Goal: Navigation & Orientation: Understand site structure

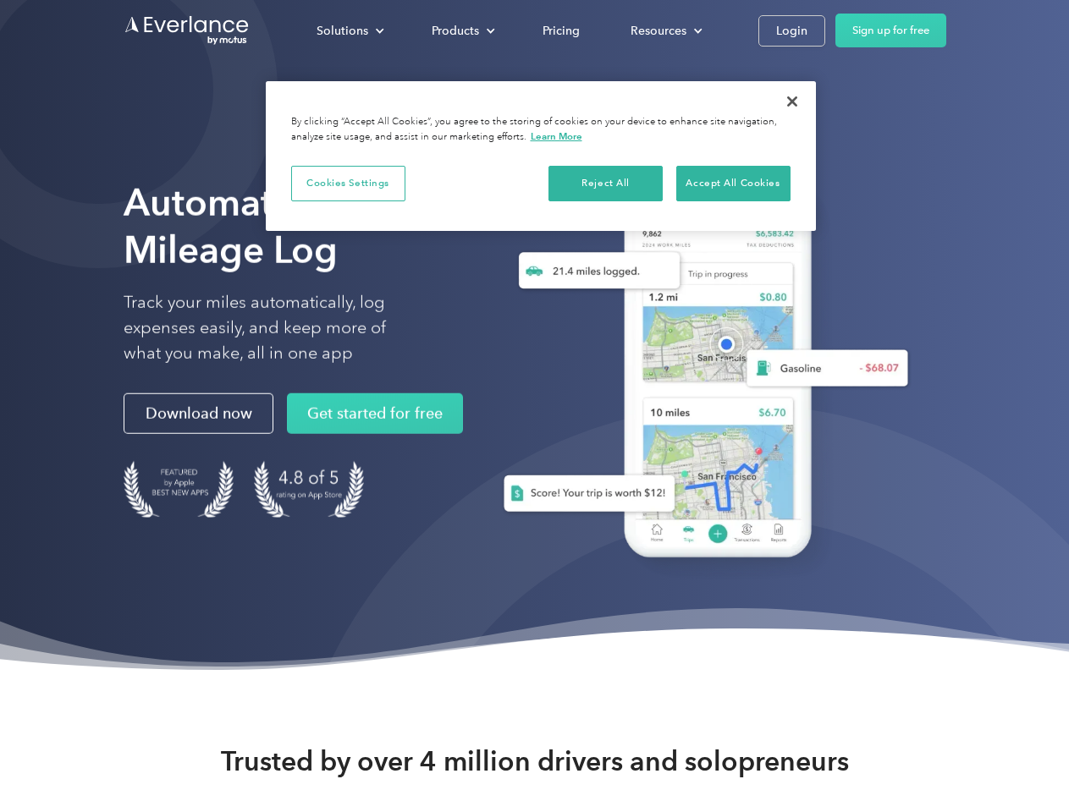
click at [350, 30] on div "Solutions" at bounding box center [343, 30] width 52 height 21
click at [461, 30] on div "Products" at bounding box center [455, 30] width 47 height 21
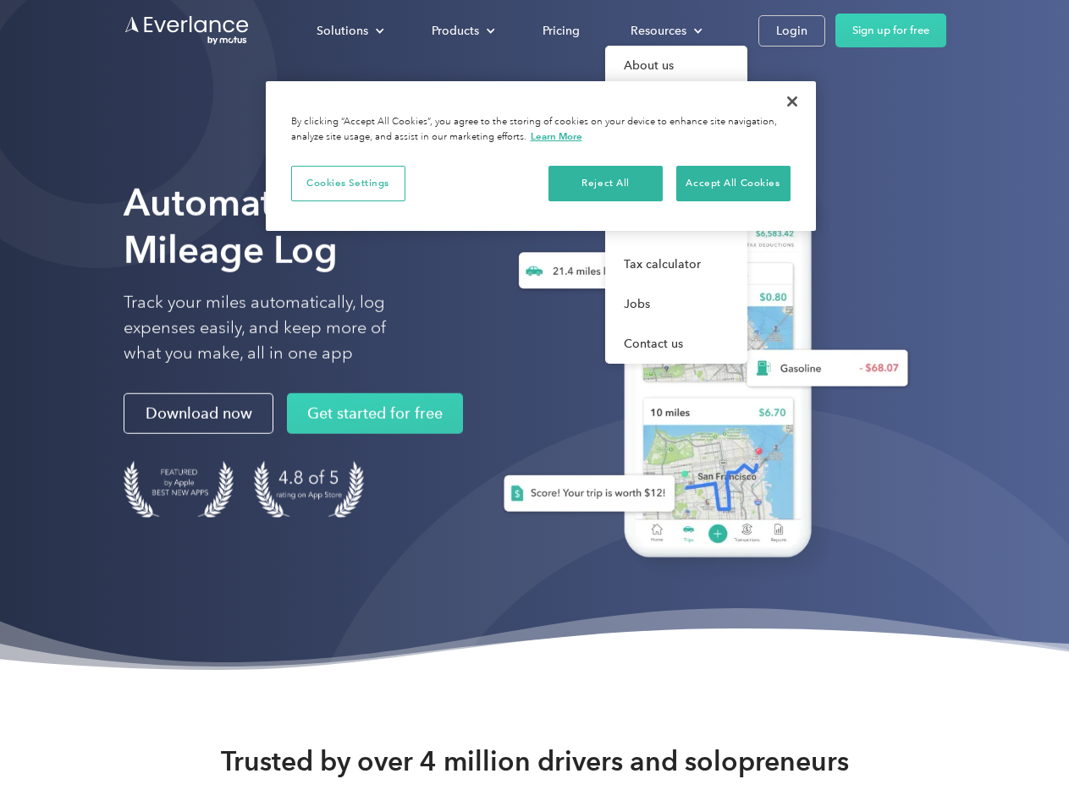
click at [664, 30] on div "Resources" at bounding box center [659, 30] width 56 height 21
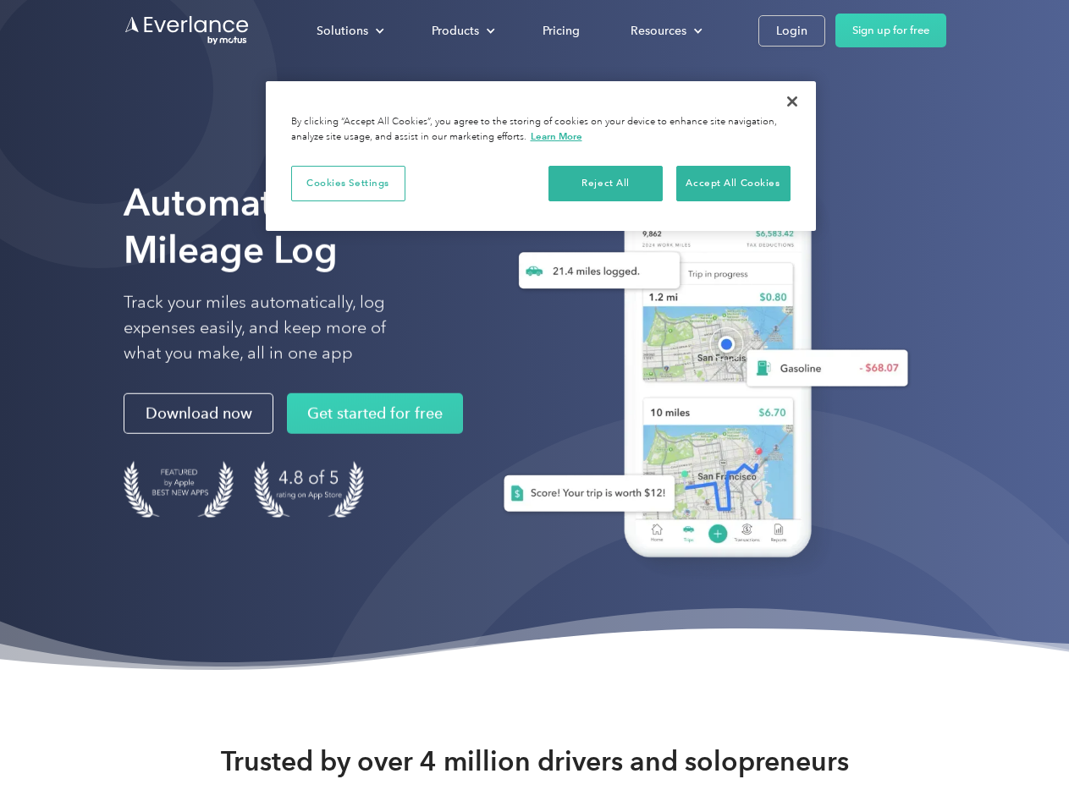
click at [348, 183] on button "Cookies Settings" at bounding box center [348, 184] width 114 height 36
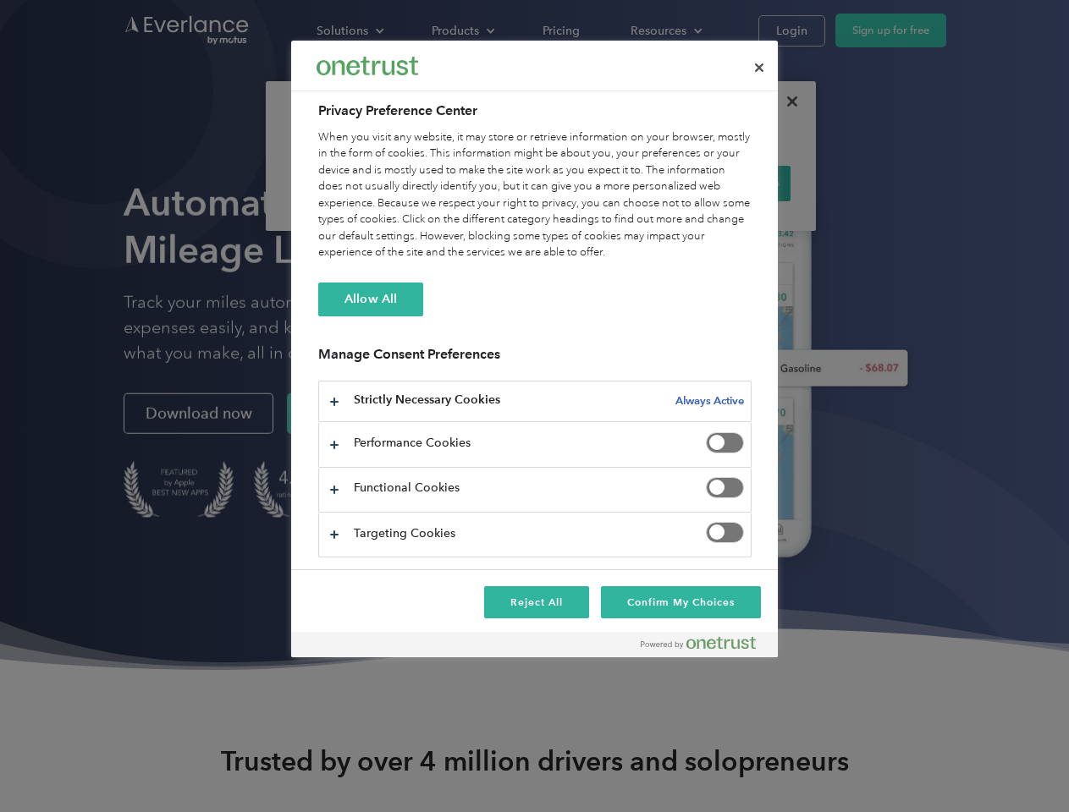
click at [606, 183] on div "When you visit any website, it may store or retrieve information on your browse…" at bounding box center [534, 195] width 433 height 132
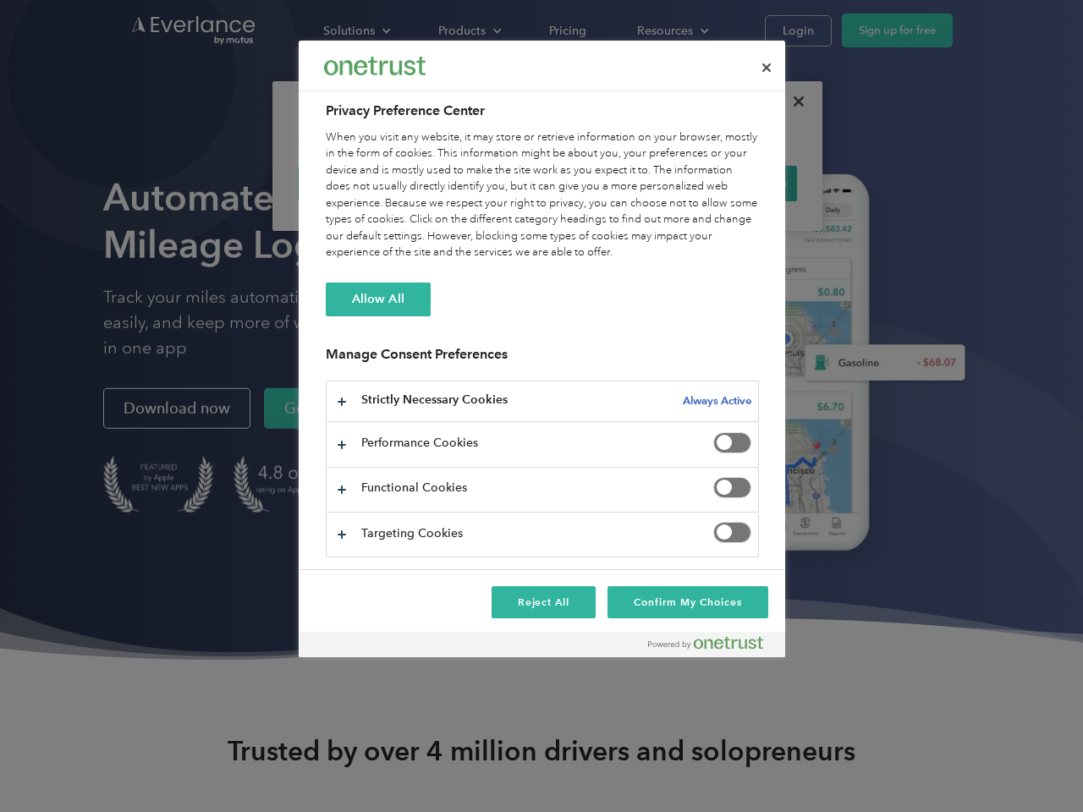
click at [733, 183] on div "When you visit any website, it may store or retrieve information on your browse…" at bounding box center [542, 195] width 433 height 132
click at [792, 102] on div at bounding box center [541, 406] width 1083 height 812
